Goal: Information Seeking & Learning: Find specific fact

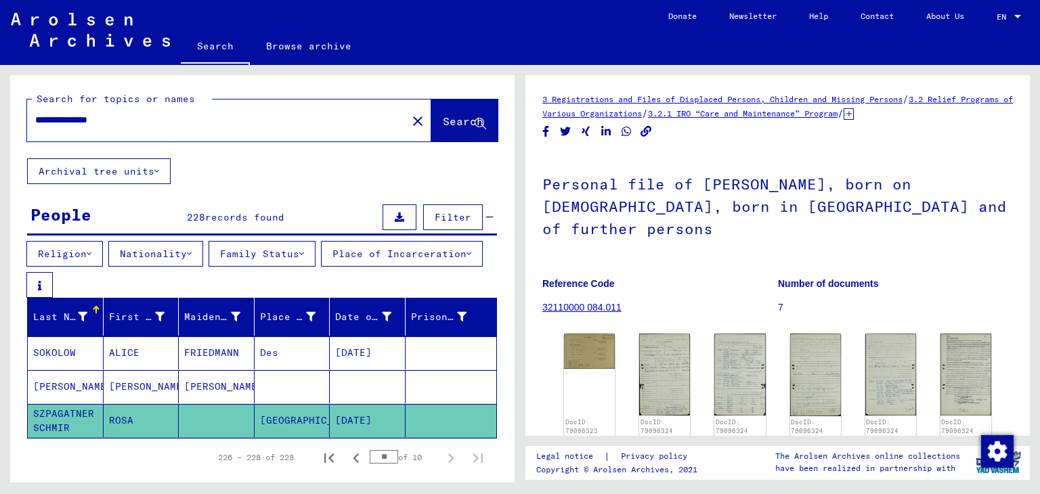
click at [167, 135] on div "**********" at bounding box center [229, 121] width 404 height 42
click at [165, 125] on input "**********" at bounding box center [217, 120] width 364 height 14
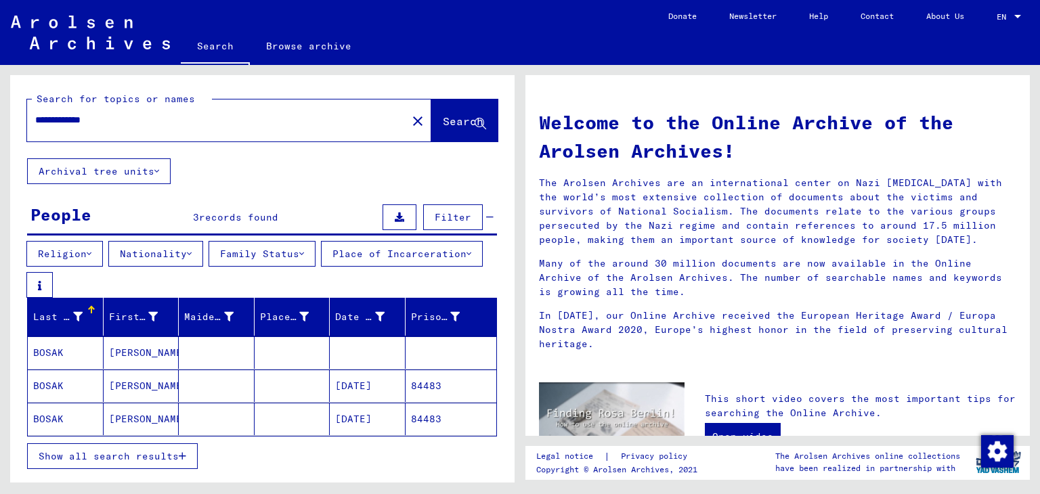
click at [146, 353] on mat-cell "[PERSON_NAME]" at bounding box center [142, 353] width 76 height 33
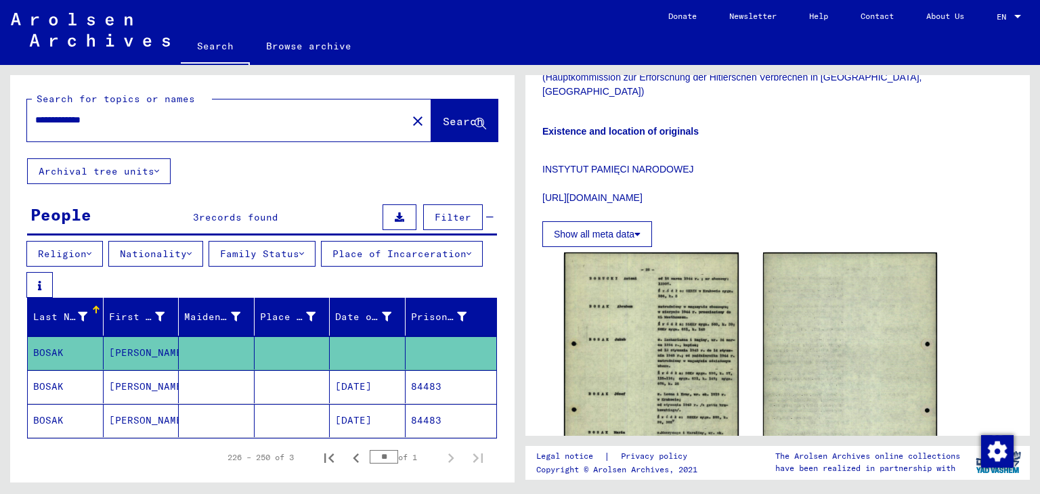
scroll to position [406, 0]
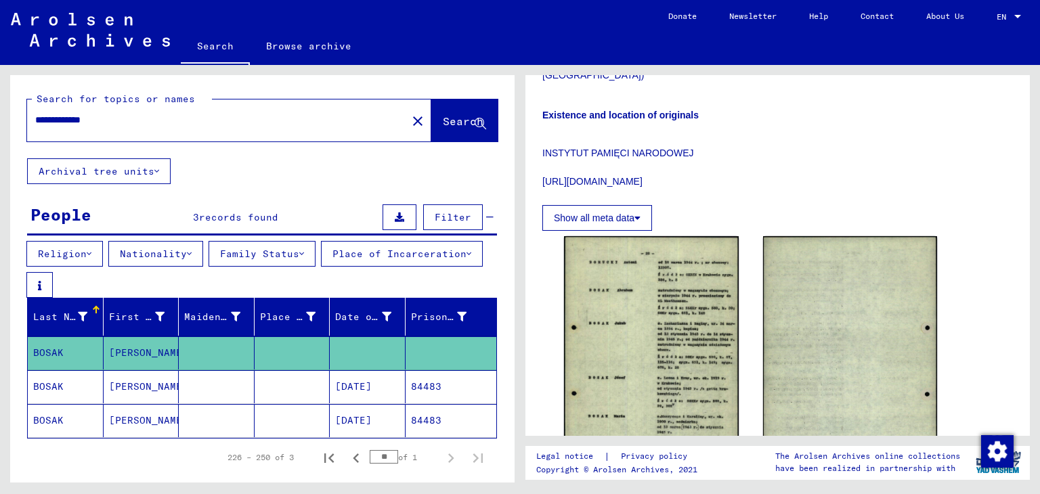
click at [406, 394] on mat-cell "84483" at bounding box center [451, 387] width 91 height 33
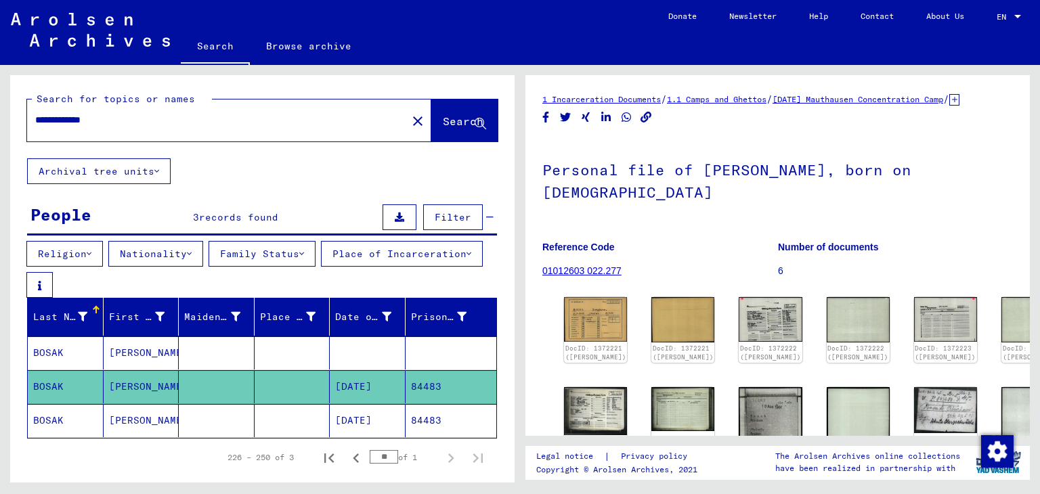
scroll to position [87, 0]
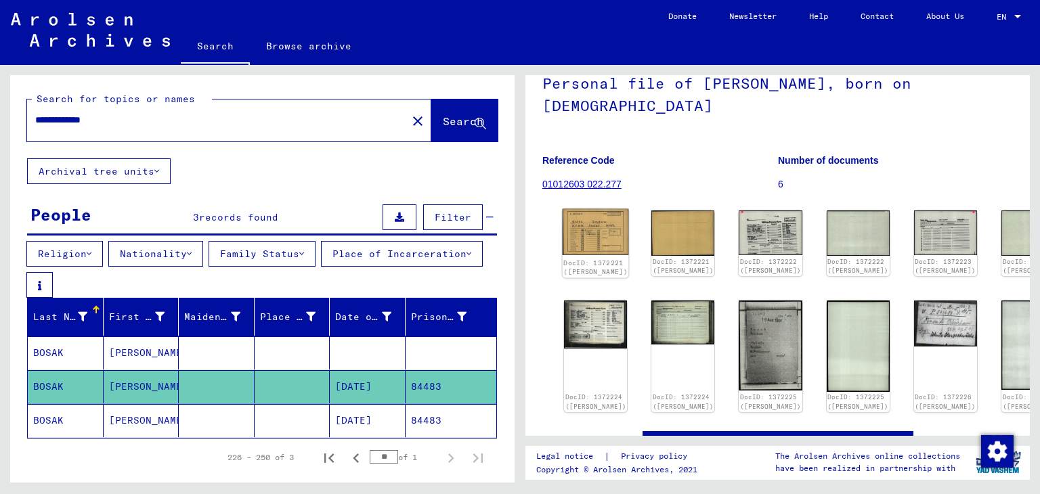
click at [583, 255] on img at bounding box center [596, 232] width 66 height 47
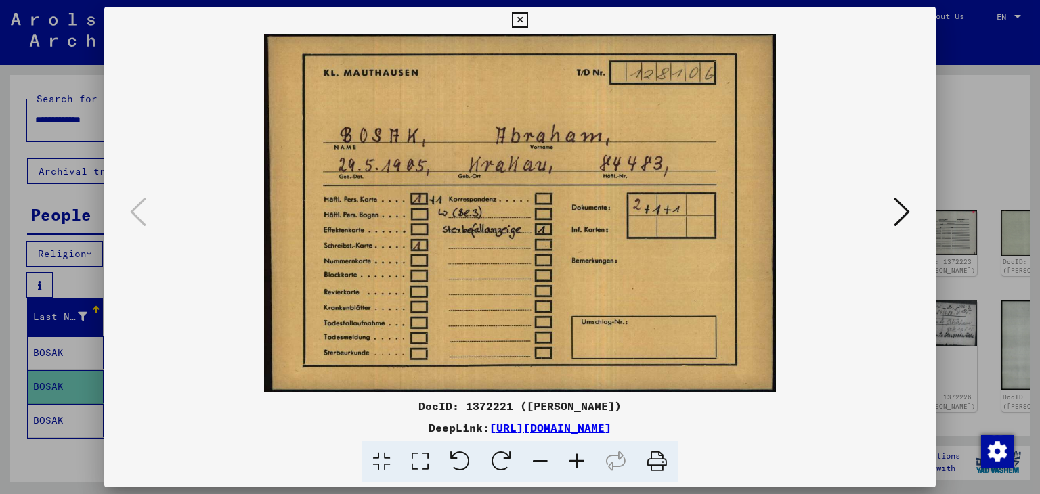
click at [906, 210] on icon at bounding box center [902, 212] width 16 height 33
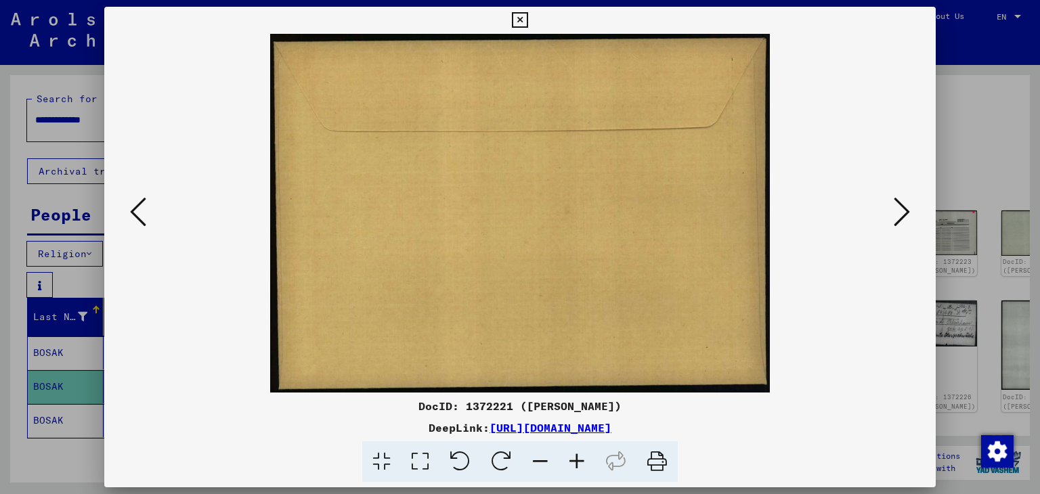
click at [906, 210] on icon at bounding box center [902, 212] width 16 height 33
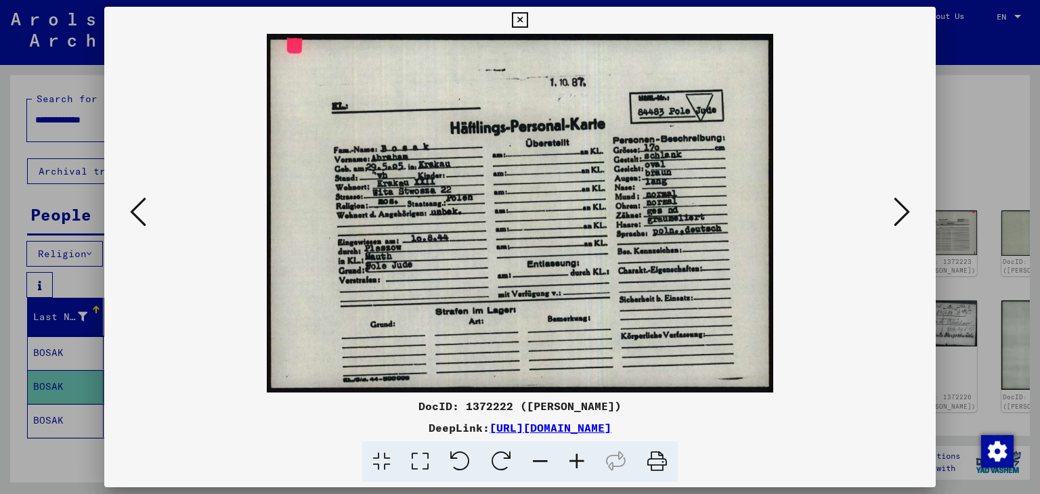
click at [906, 210] on icon at bounding box center [902, 212] width 16 height 33
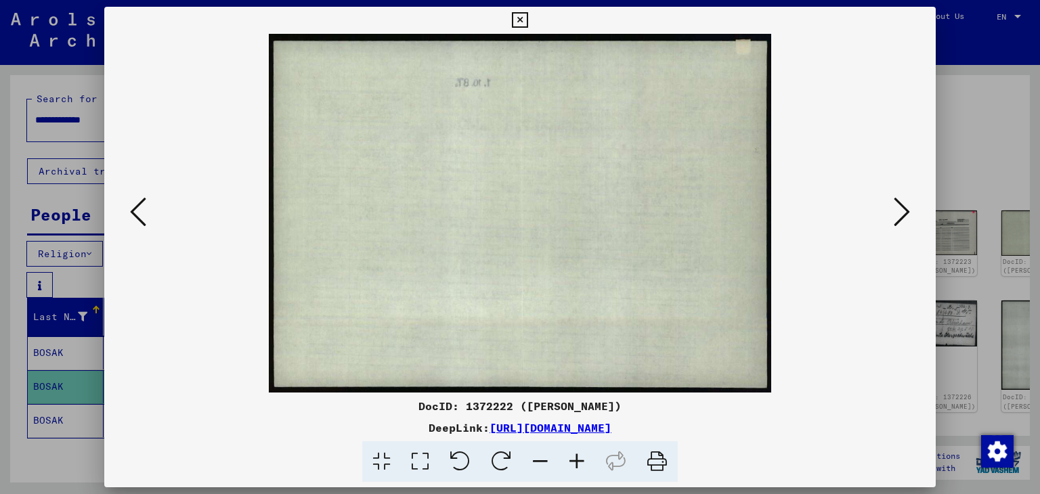
click at [906, 210] on icon at bounding box center [902, 212] width 16 height 33
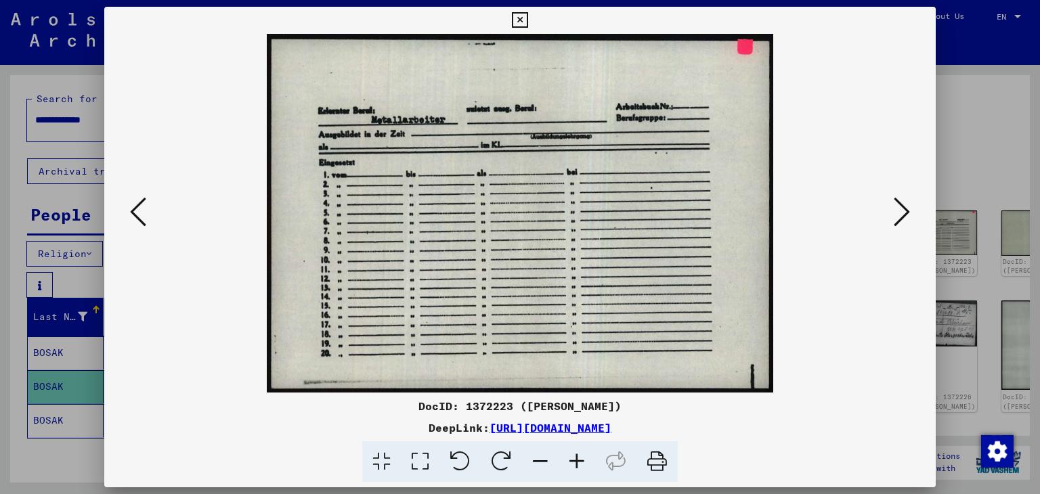
click at [906, 210] on icon at bounding box center [902, 212] width 16 height 33
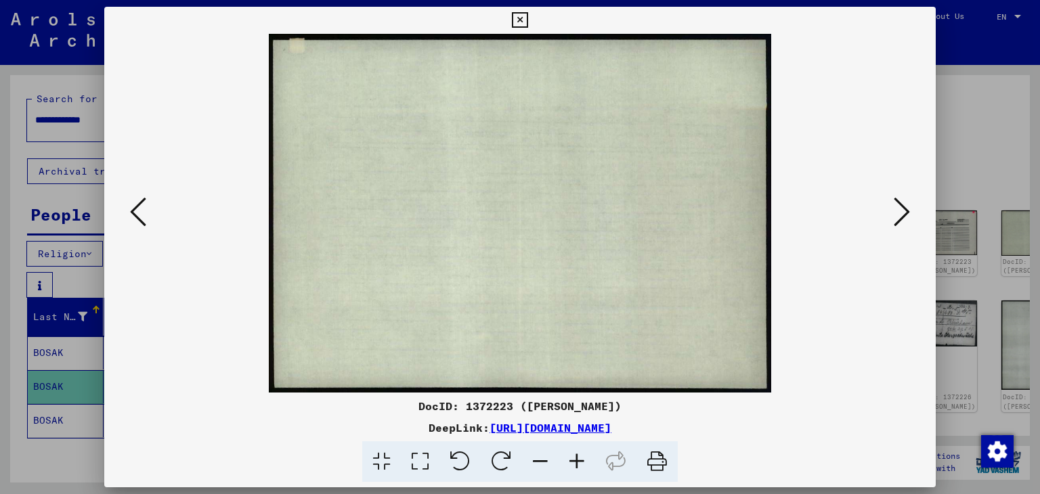
click at [906, 210] on icon at bounding box center [902, 212] width 16 height 33
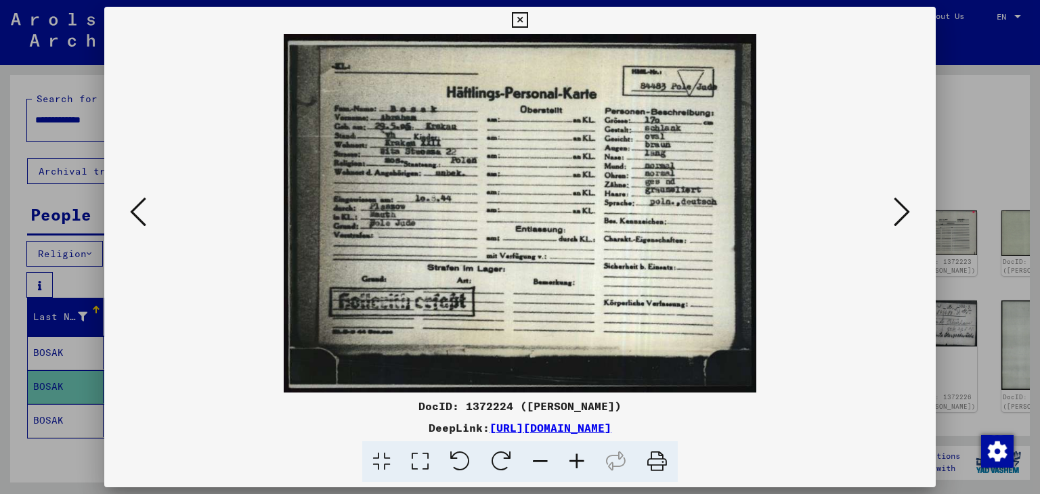
click at [906, 210] on icon at bounding box center [902, 212] width 16 height 33
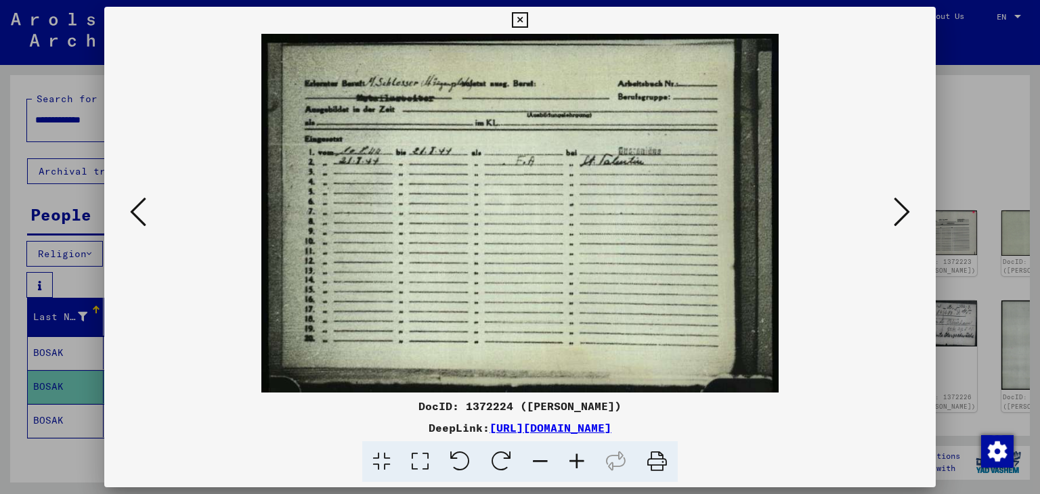
click at [906, 210] on icon at bounding box center [902, 212] width 16 height 33
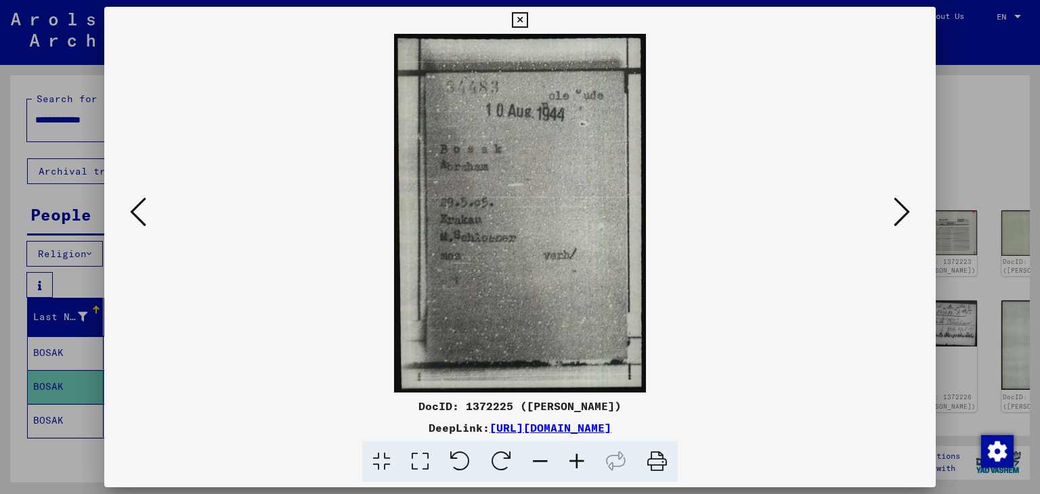
click at [906, 210] on icon at bounding box center [902, 212] width 16 height 33
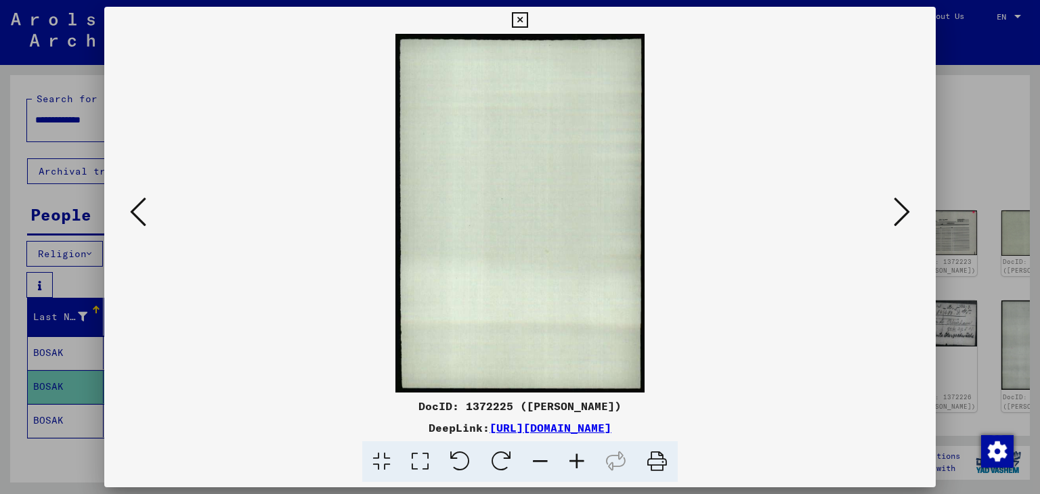
click at [906, 210] on icon at bounding box center [902, 212] width 16 height 33
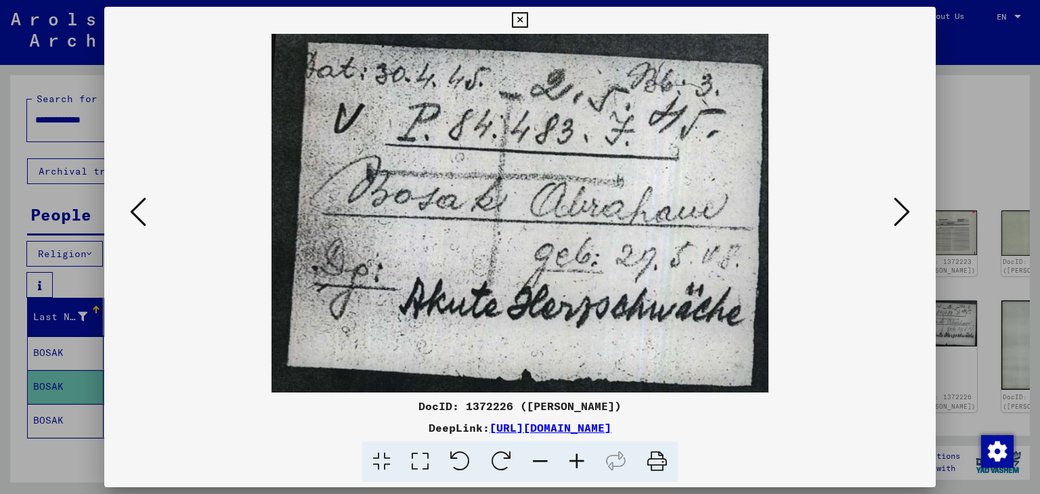
click at [902, 213] on icon at bounding box center [902, 212] width 16 height 33
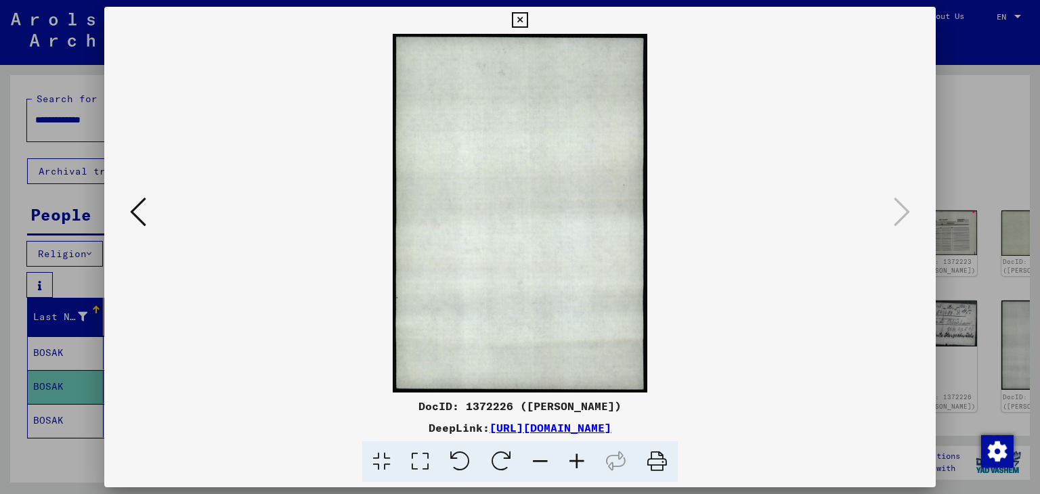
click at [0, 234] on div at bounding box center [520, 247] width 1040 height 494
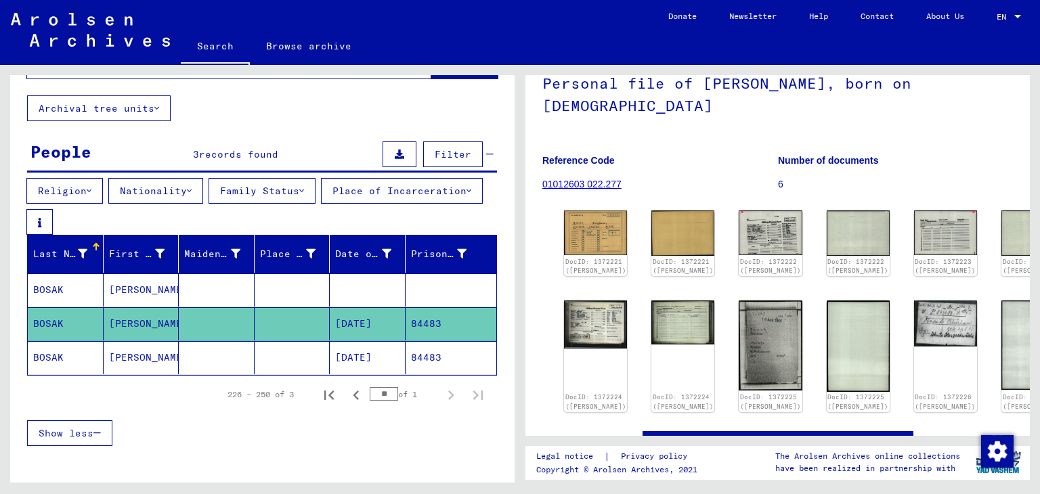
scroll to position [135, 0]
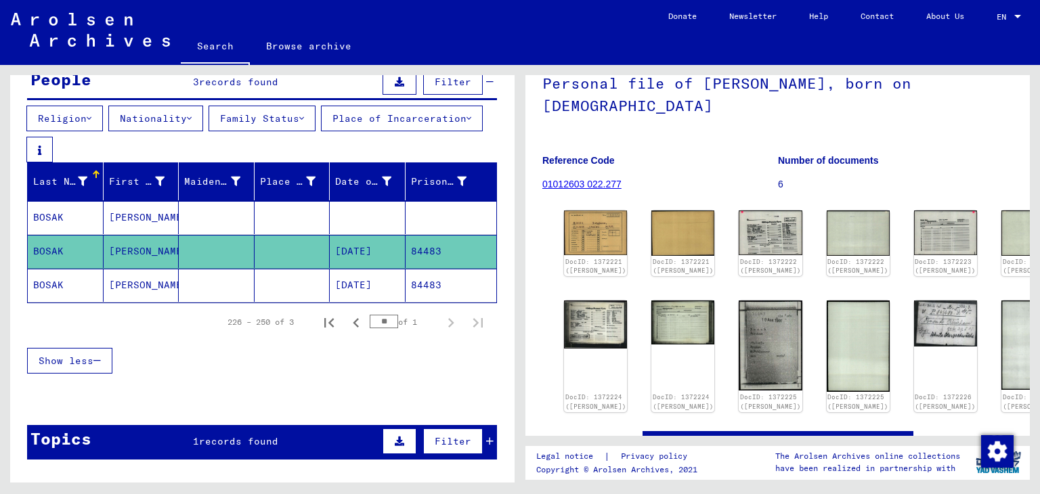
click at [426, 285] on mat-cell "84483" at bounding box center [451, 285] width 91 height 33
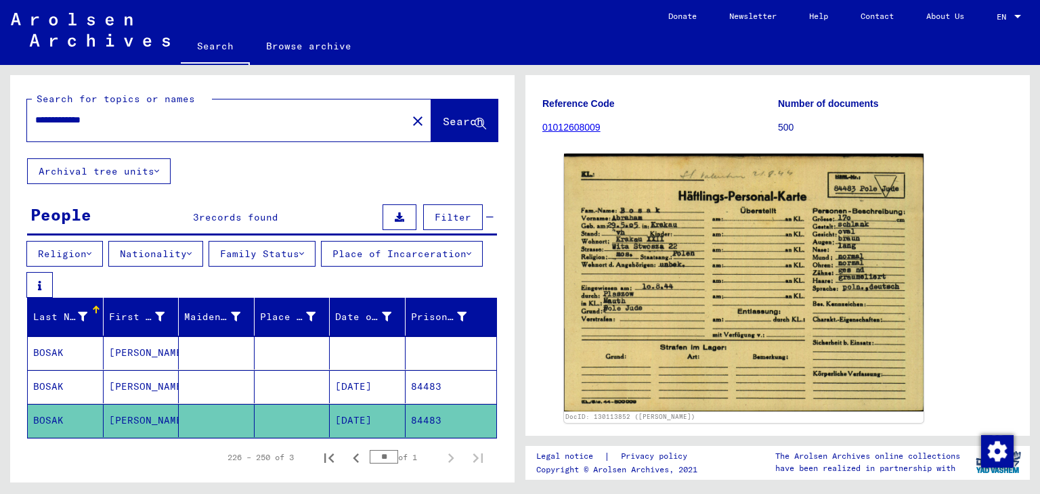
scroll to position [230, 0]
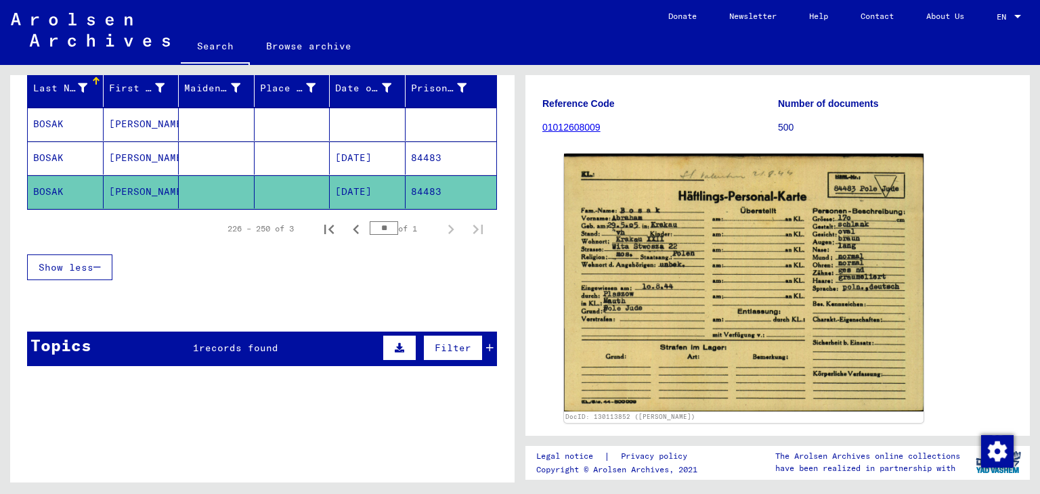
click at [204, 347] on span "records found" at bounding box center [238, 348] width 79 height 12
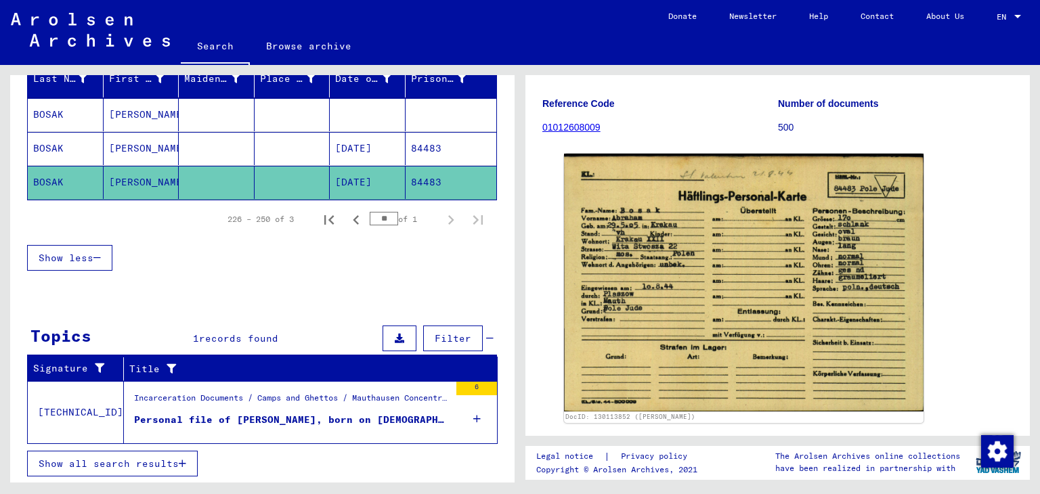
scroll to position [240, 0]
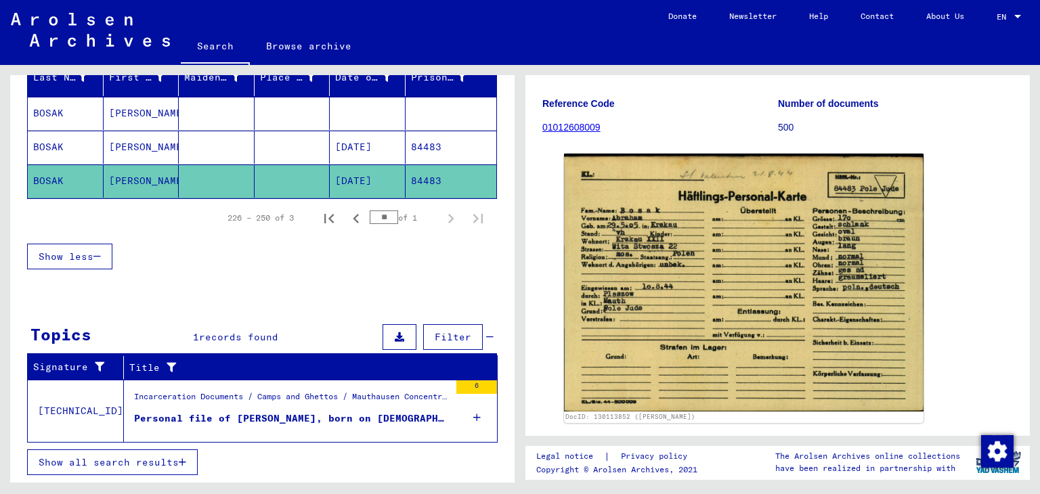
click at [352, 412] on div "Personal file of [PERSON_NAME], born on [DEMOGRAPHIC_DATA]" at bounding box center [292, 419] width 316 height 14
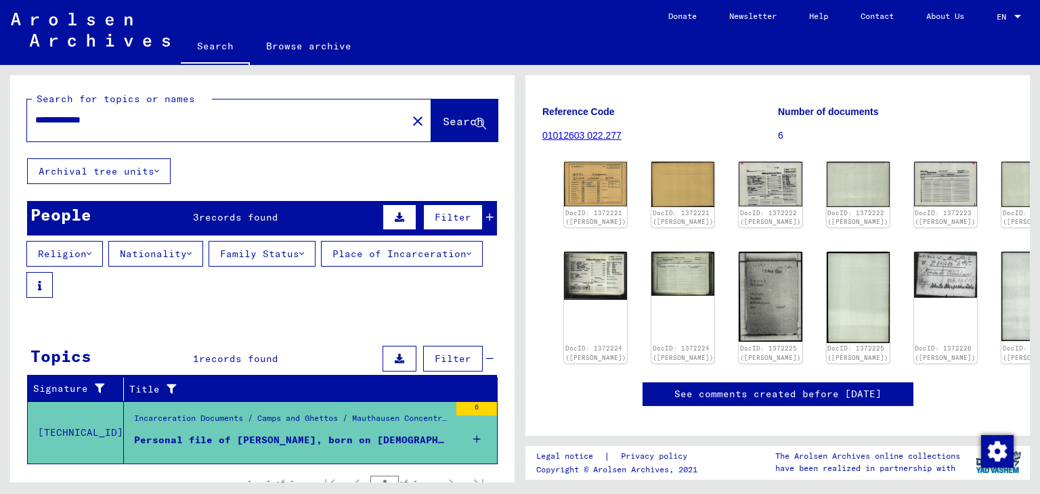
click at [135, 123] on input "**********" at bounding box center [217, 120] width 364 height 14
drag, startPoint x: 77, startPoint y: 121, endPoint x: 28, endPoint y: 115, distance: 48.4
click at [28, 115] on div "**********" at bounding box center [213, 120] width 372 height 30
type input "**********"
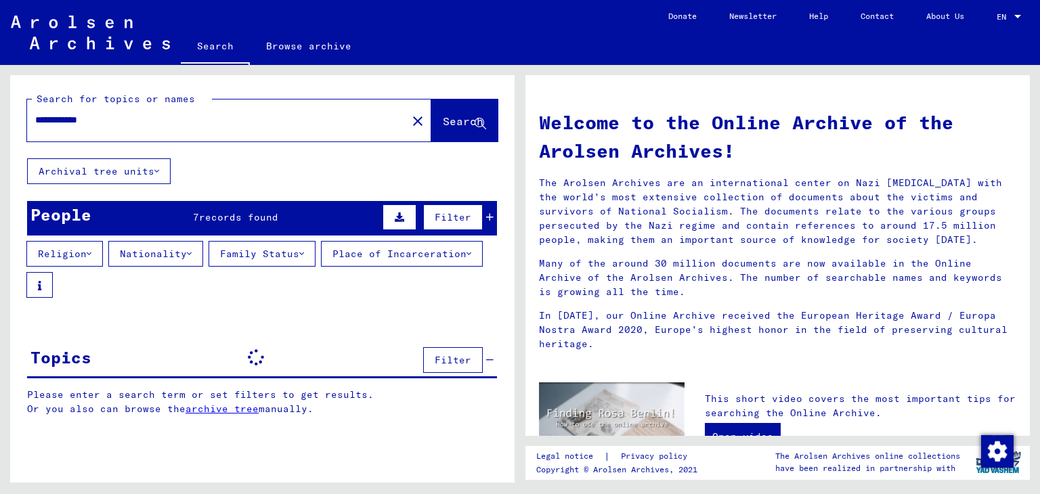
click at [245, 222] on span "records found" at bounding box center [238, 217] width 79 height 12
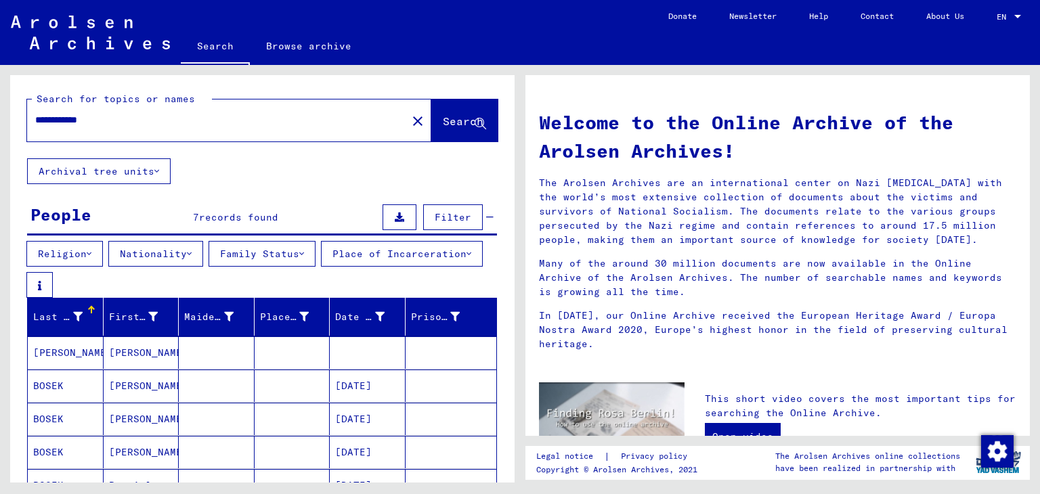
scroll to position [68, 0]
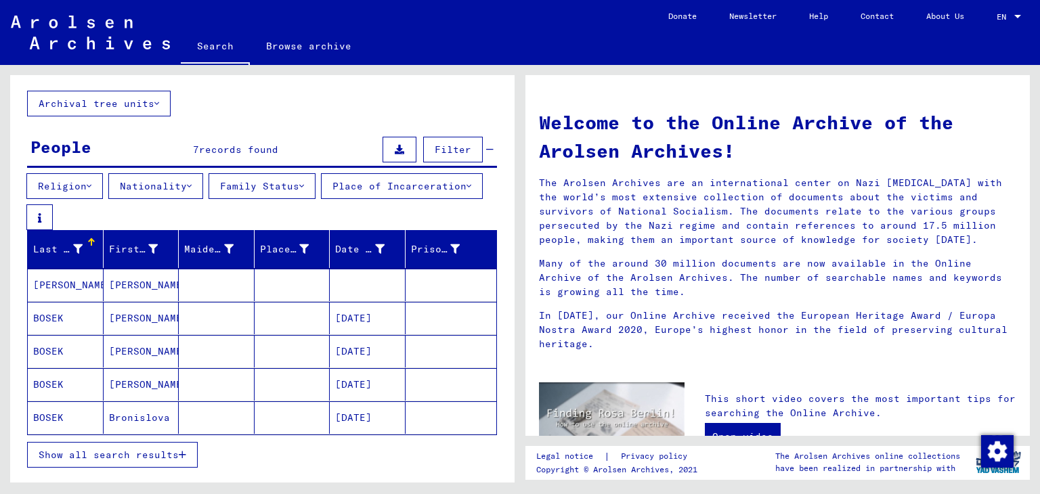
click at [234, 322] on mat-cell at bounding box center [217, 318] width 76 height 33
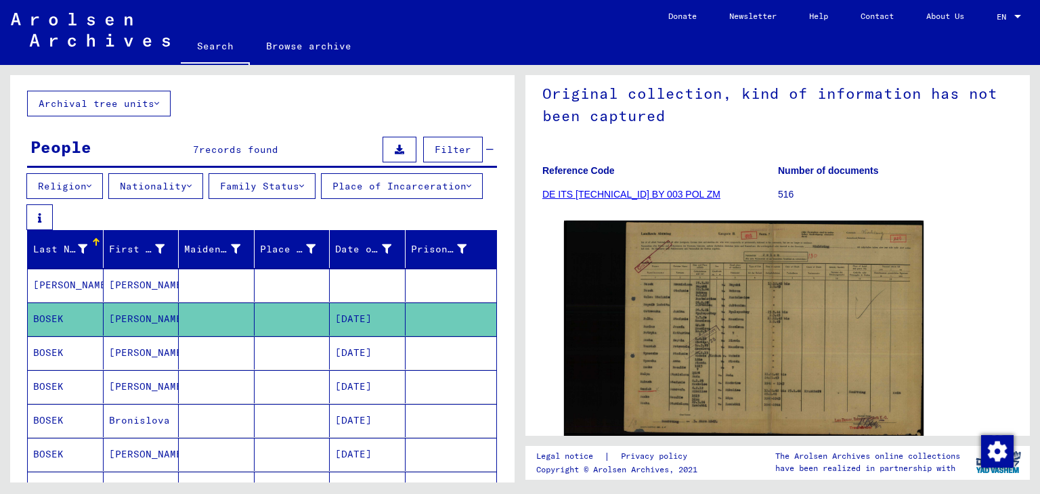
scroll to position [135, 0]
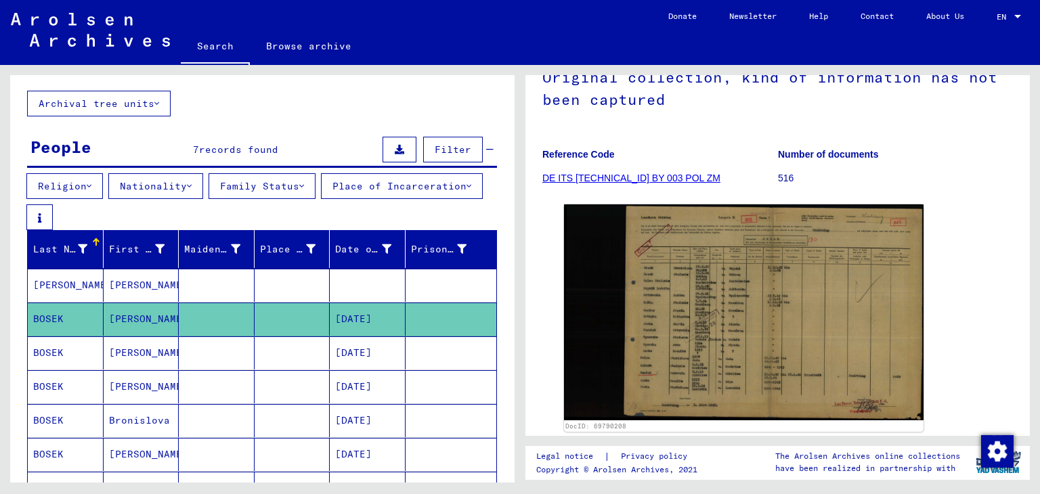
click at [359, 346] on mat-cell "[DATE]" at bounding box center [368, 353] width 76 height 33
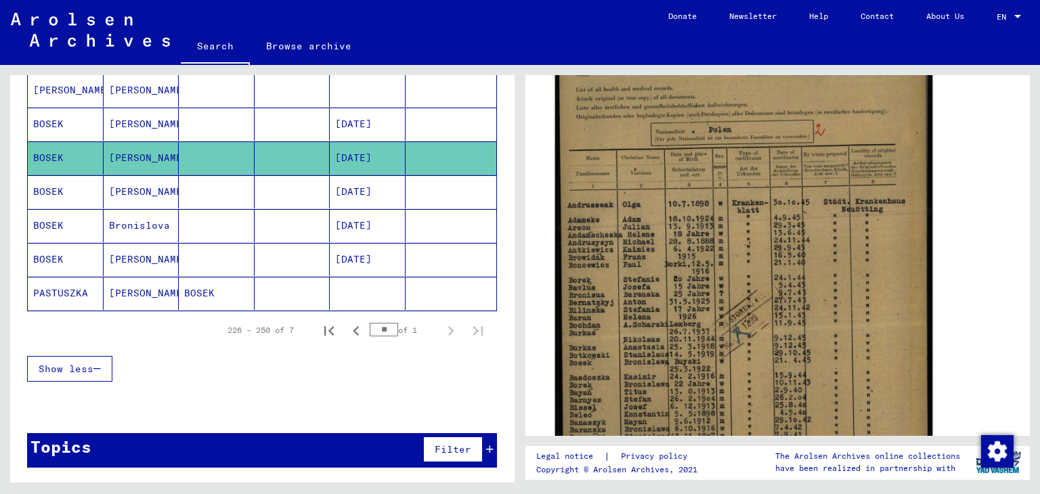
scroll to position [339, 0]
